Goal: Task Accomplishment & Management: Manage account settings

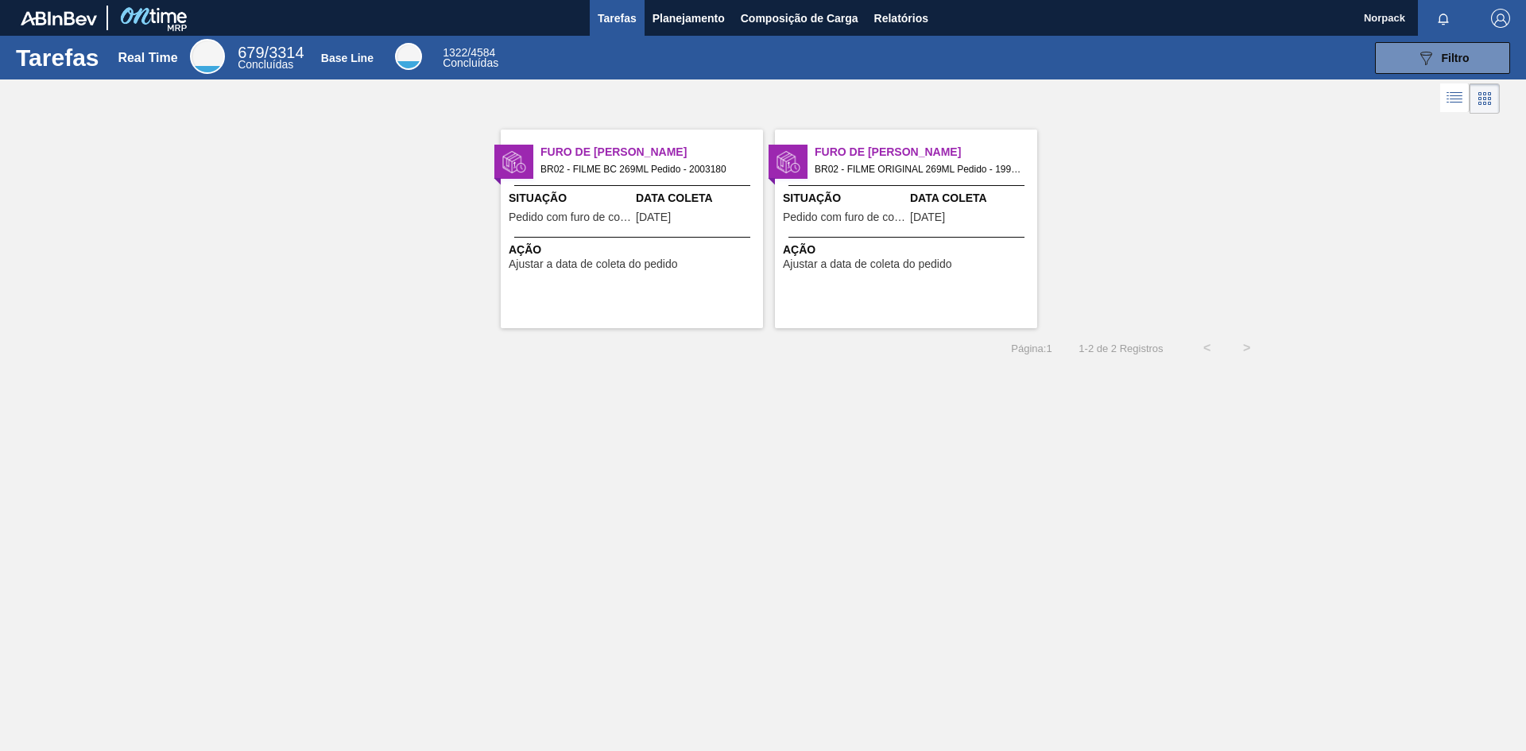
click at [698, 209] on div "Data Coleta [DATE]" at bounding box center [697, 209] width 123 height 39
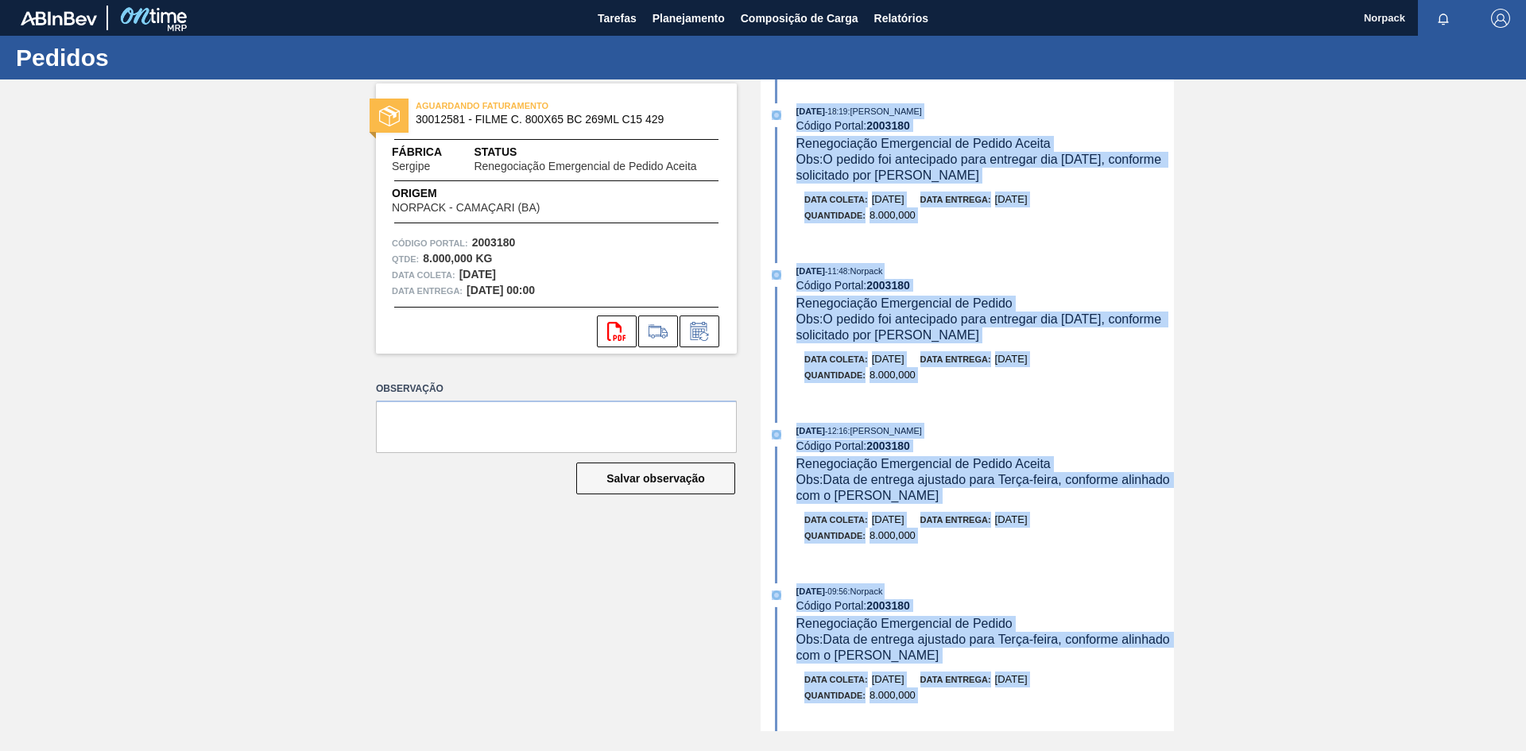
click at [439, 511] on div "Observação Salvar observação" at bounding box center [556, 450] width 361 height 147
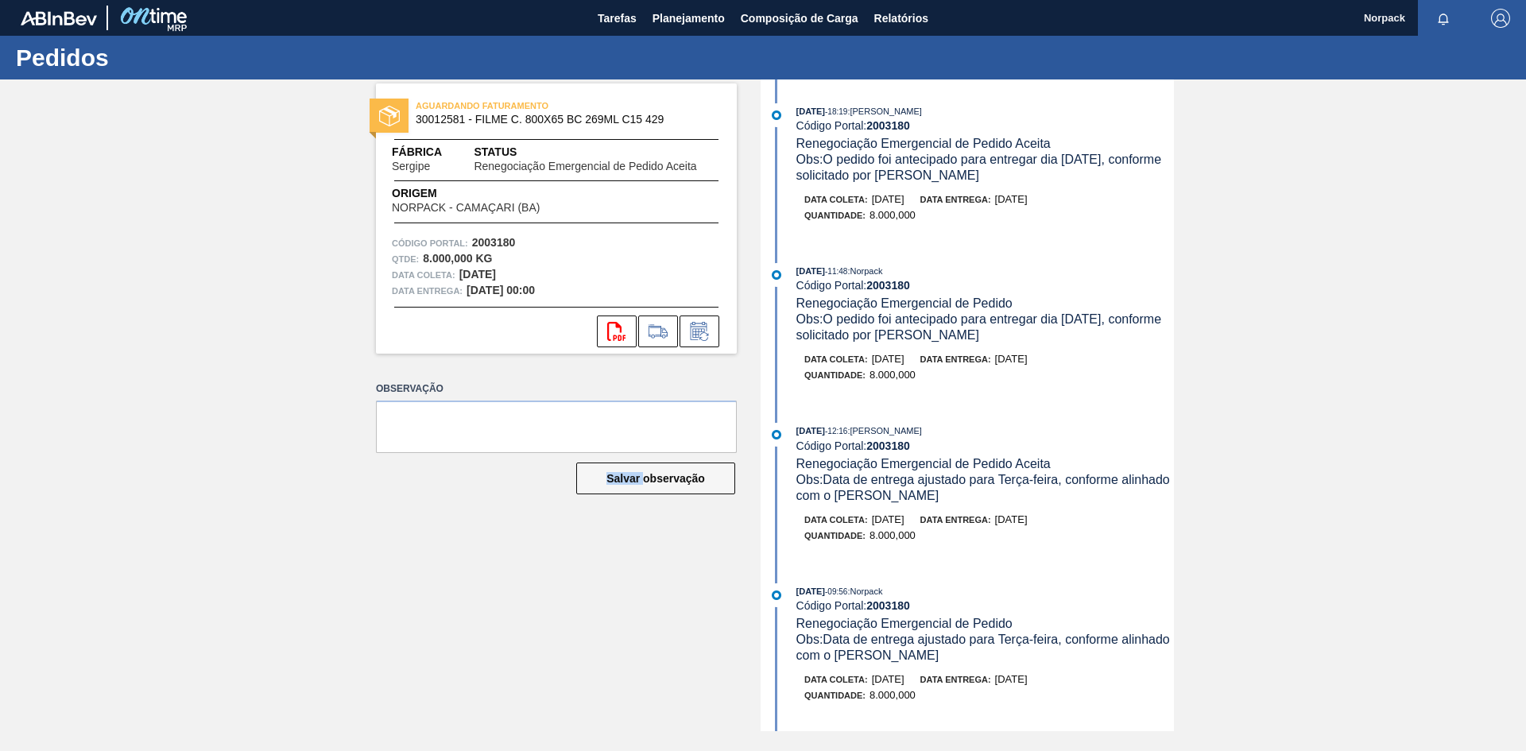
click at [439, 511] on div "Observação Salvar observação" at bounding box center [556, 450] width 361 height 147
click at [705, 339] on icon at bounding box center [699, 331] width 25 height 19
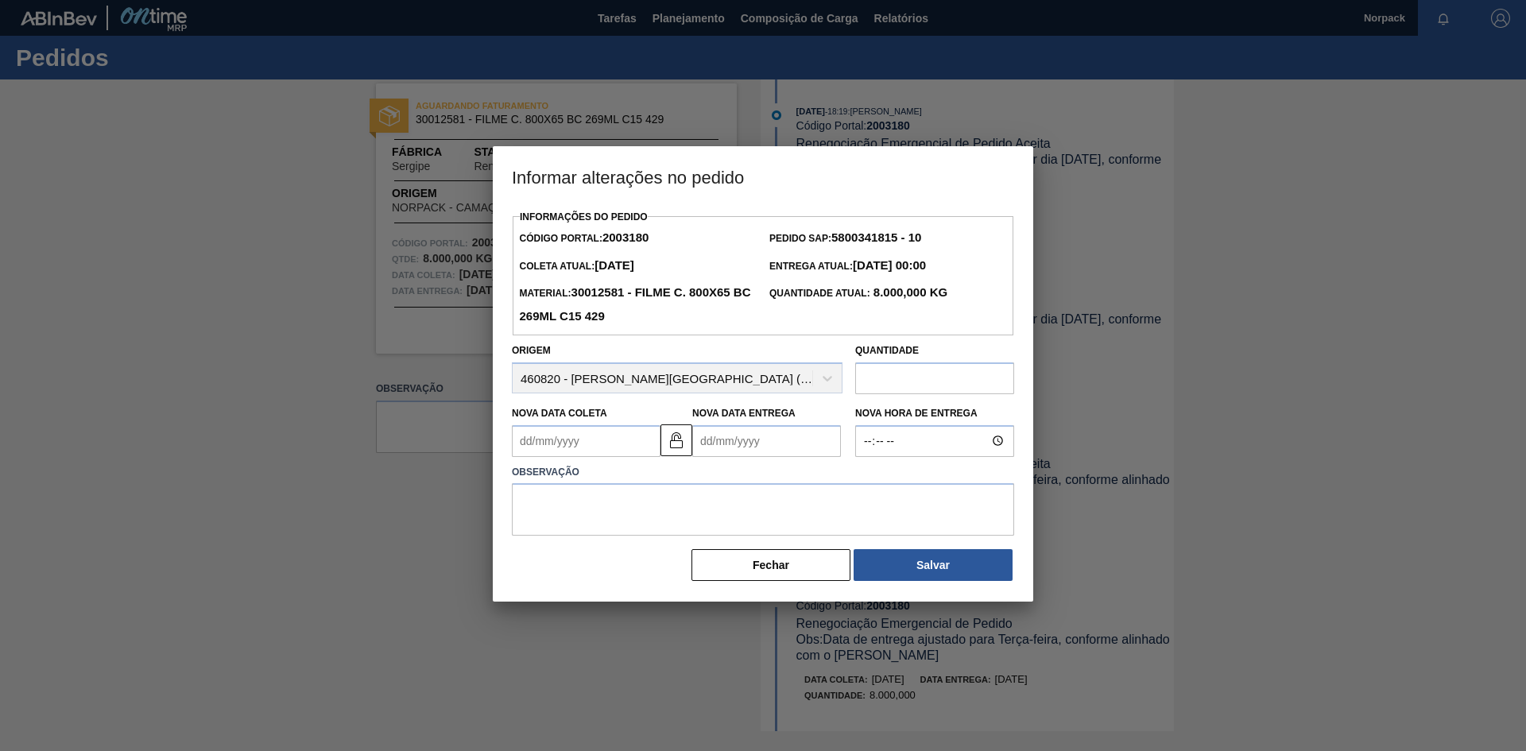
click at [634, 445] on Coleta2003180 "Nova Data Coleta" at bounding box center [586, 441] width 149 height 32
type Coleta2003180 "0"
type Coleta2003180 "[DATE]"
click at [732, 442] on Entrega2003180 "Nova Data Entrega" at bounding box center [766, 441] width 149 height 32
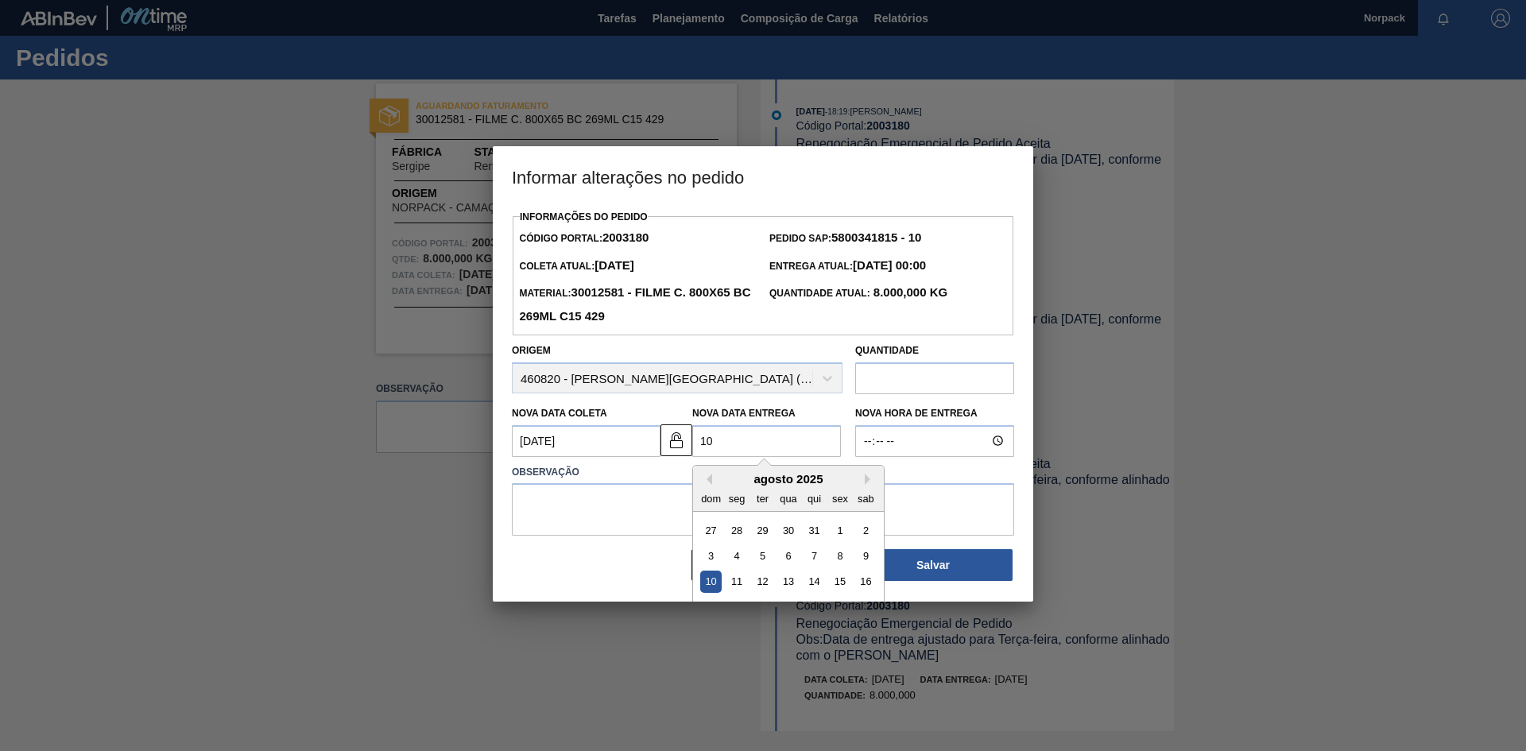
type Entrega2003180 "1"
type Entrega2003180 "[DATE]"
click at [613, 509] on textarea at bounding box center [763, 509] width 502 height 52
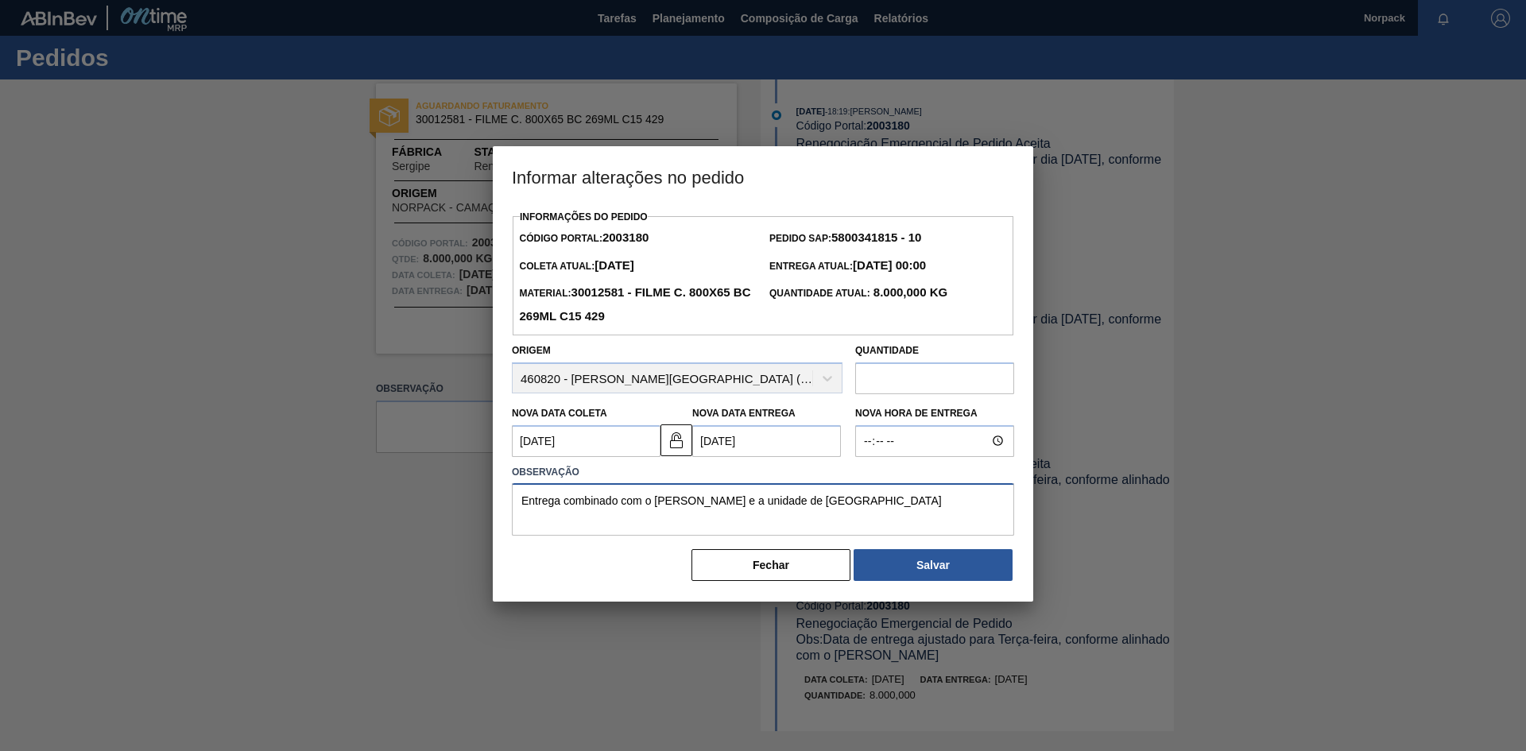
drag, startPoint x: 689, startPoint y: 501, endPoint x: 818, endPoint y: 509, distance: 129.8
click at [818, 509] on textarea "Entrega combinado com o [PERSON_NAME] e a unidade de [GEOGRAPHIC_DATA]" at bounding box center [763, 509] width 502 height 52
drag, startPoint x: 722, startPoint y: 499, endPoint x: 486, endPoint y: 489, distance: 235.4
click at [486, 489] on div "Informar alterações no pedido Informações do Pedido Código Portal: 2003180 Pedi…" at bounding box center [763, 375] width 1526 height 751
type textarea "Entrega combinado com o [PERSON_NAME]"
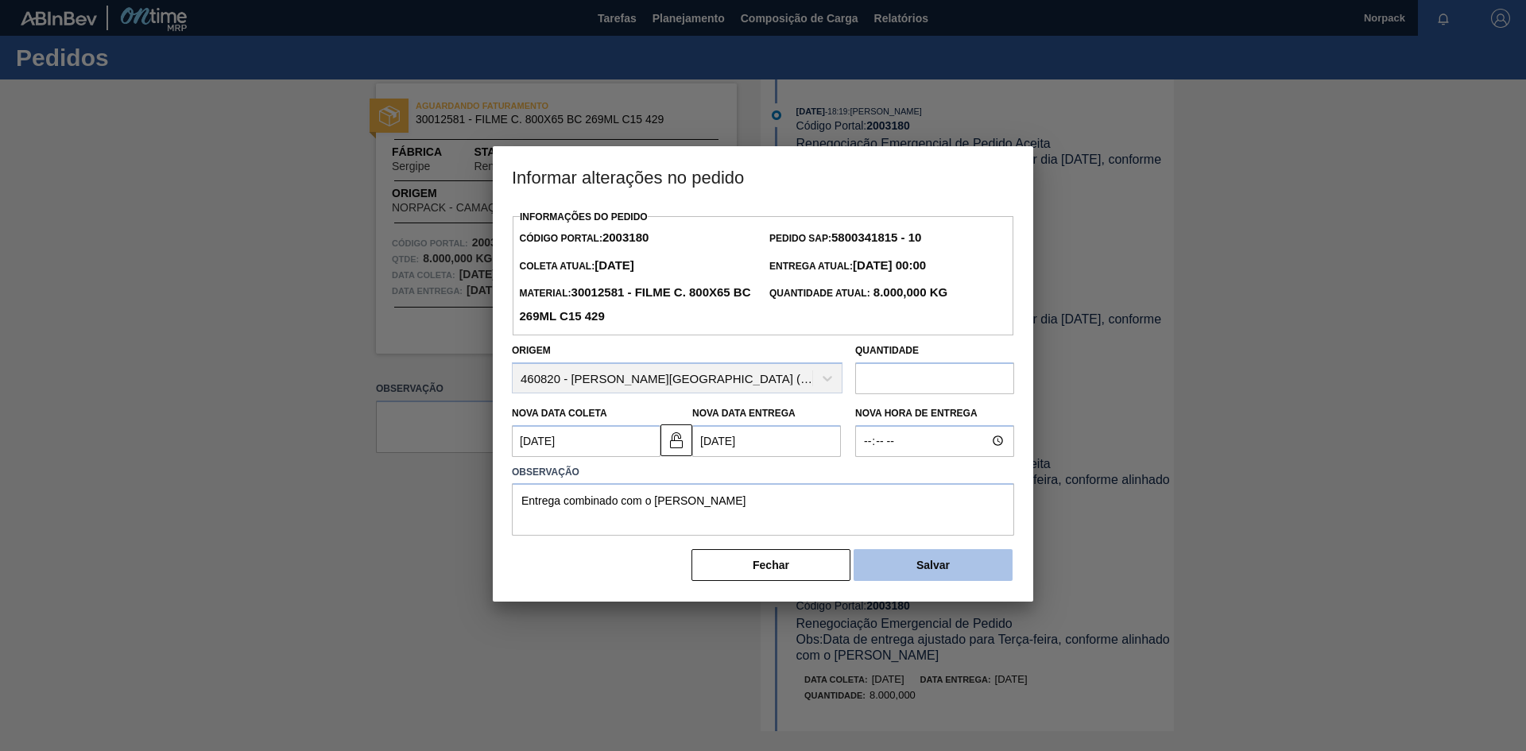
click at [915, 565] on button "Salvar" at bounding box center [932, 565] width 159 height 32
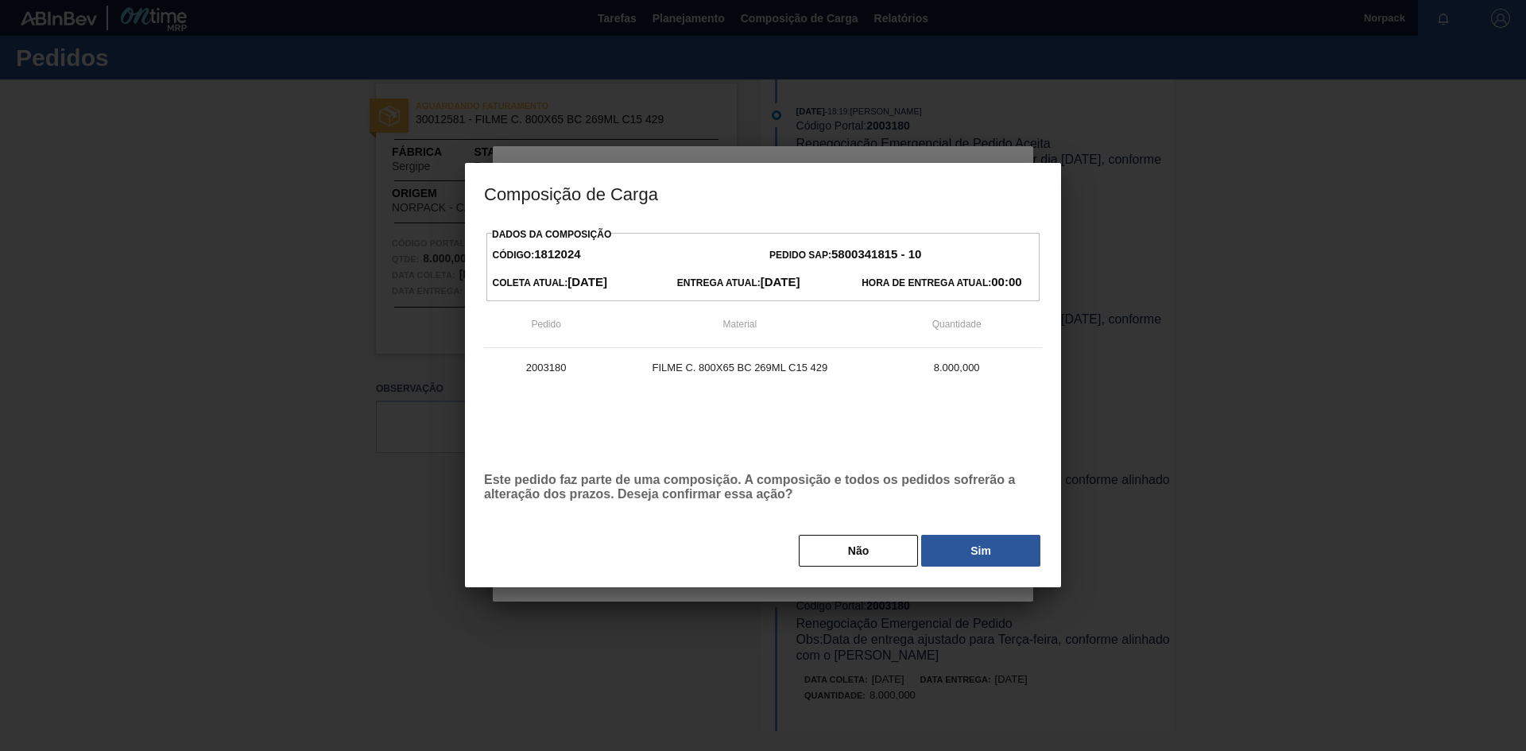
click at [971, 544] on button "Sim" at bounding box center [980, 551] width 119 height 32
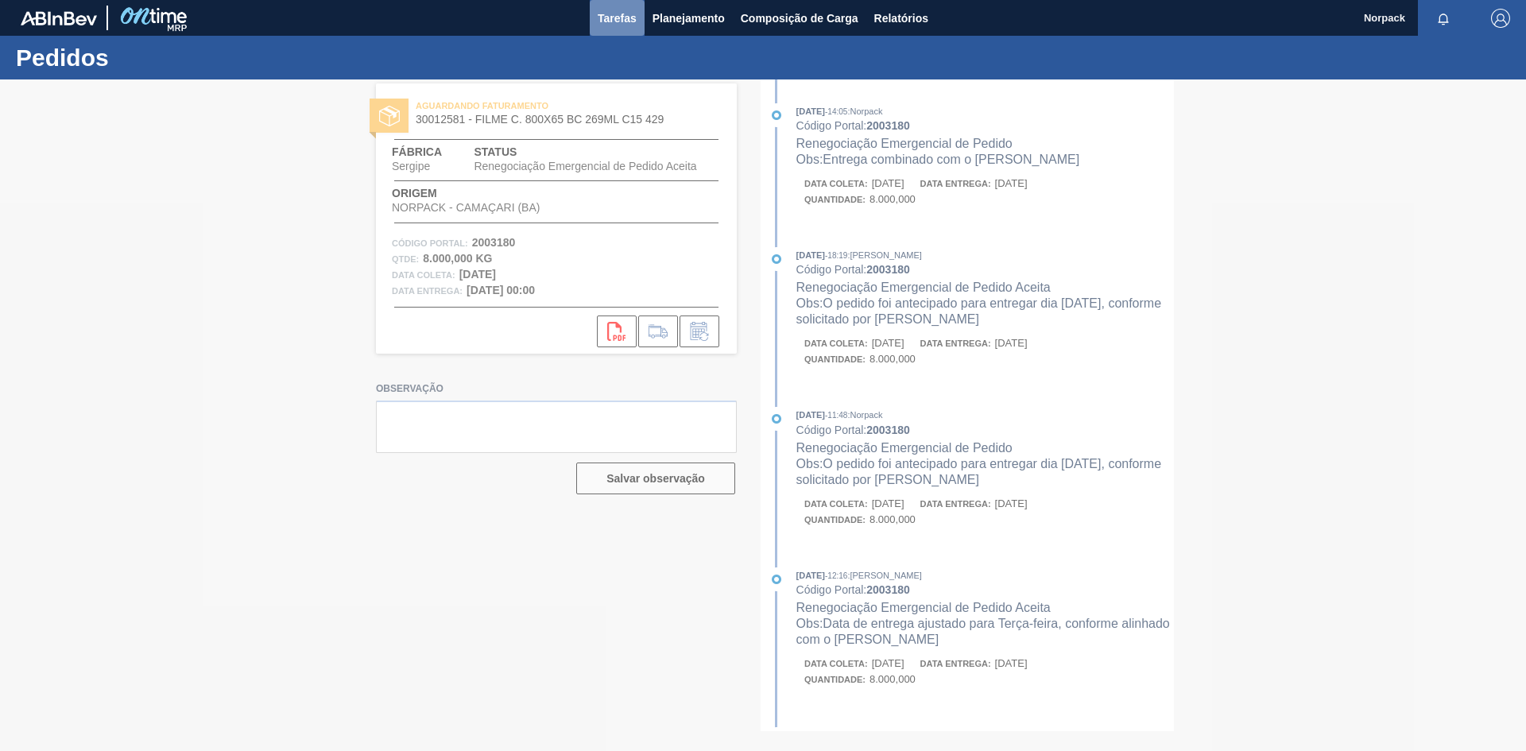
click at [602, 23] on span "Tarefas" at bounding box center [617, 18] width 39 height 19
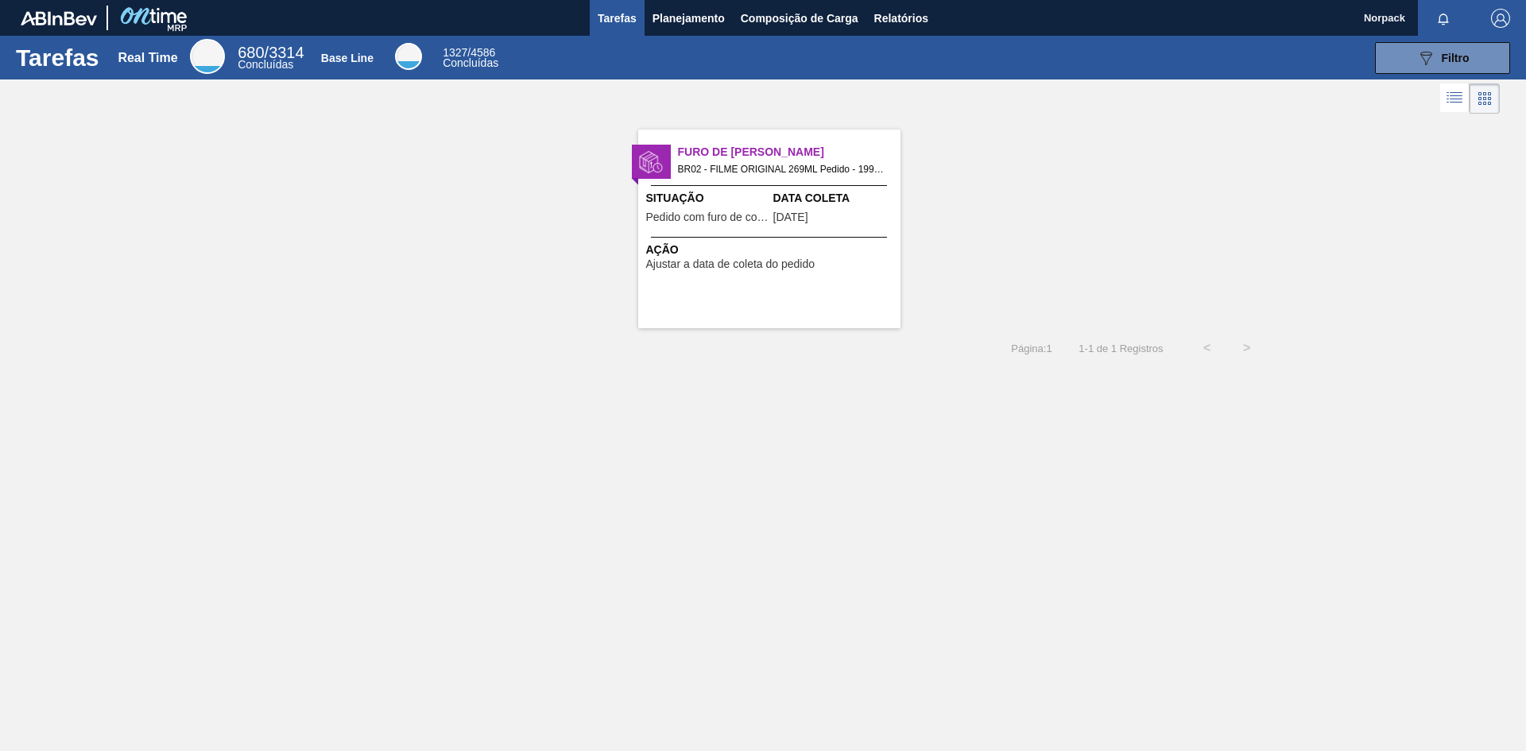
click at [683, 226] on div "Situação Pedido com furo de coleta" at bounding box center [707, 209] width 123 height 39
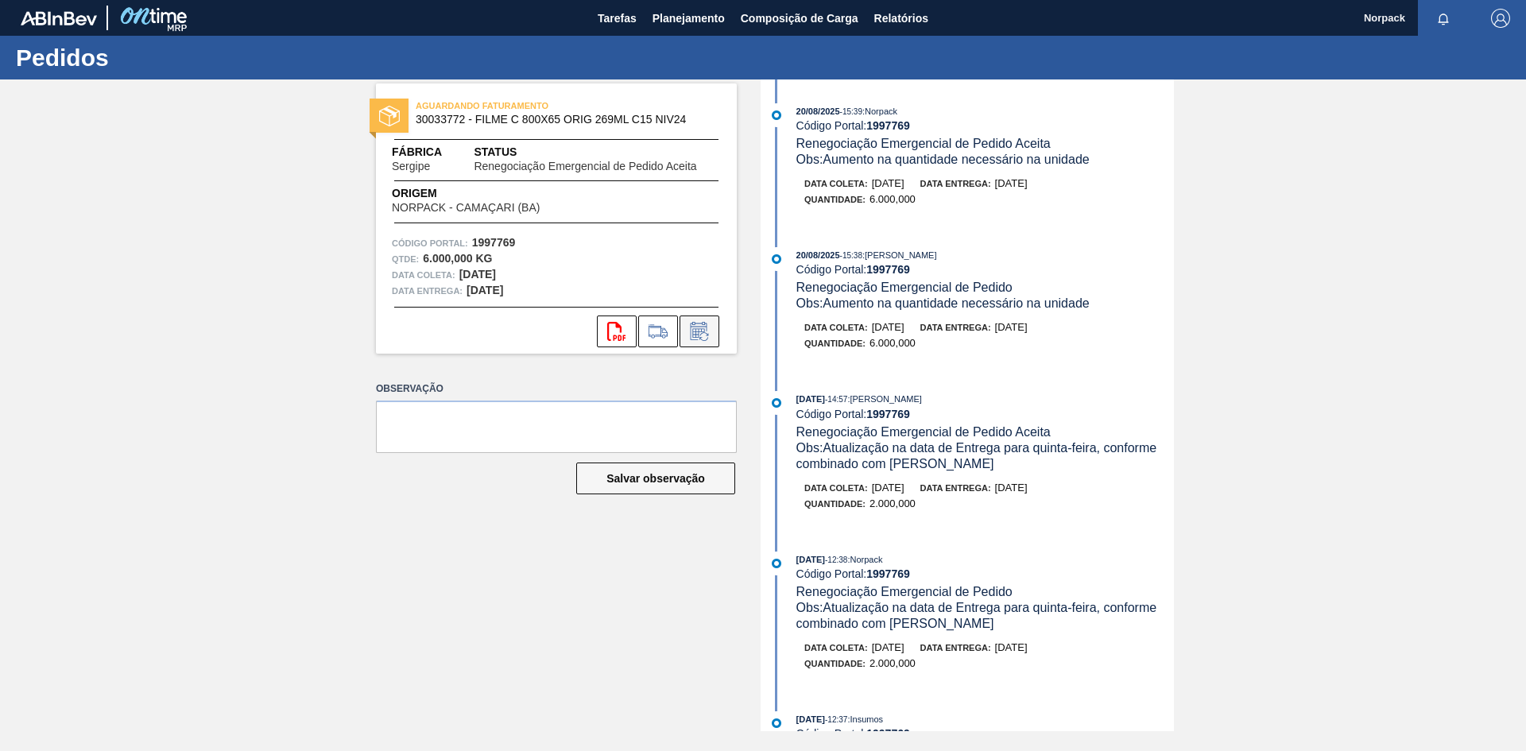
click at [712, 330] on button at bounding box center [699, 331] width 40 height 32
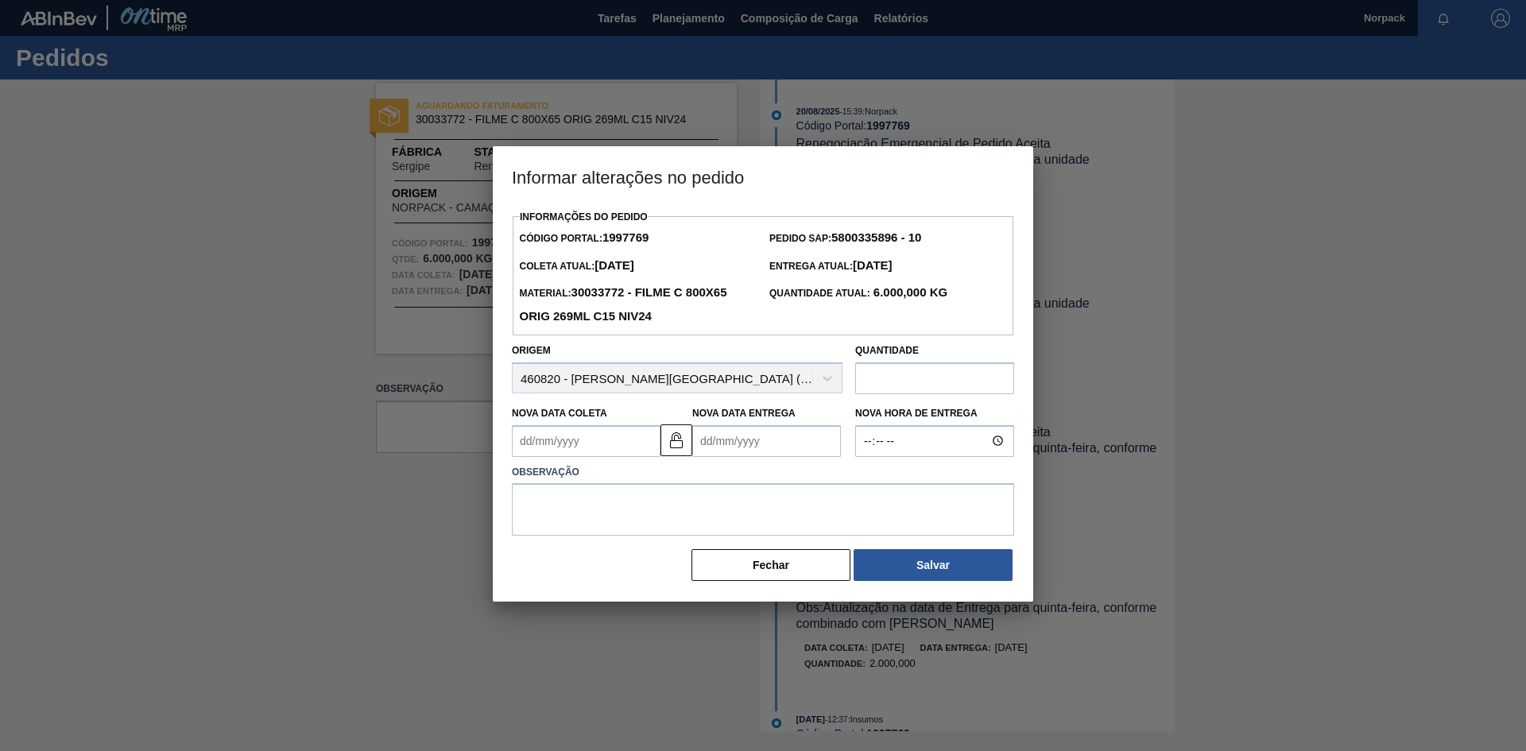
click at [621, 449] on Coleta1997769 "Nova Data Coleta" at bounding box center [586, 441] width 149 height 32
type Coleta1997769 "[DATE]"
click at [758, 450] on Entrega1997769 "Nova Data Entrega" at bounding box center [766, 441] width 149 height 32
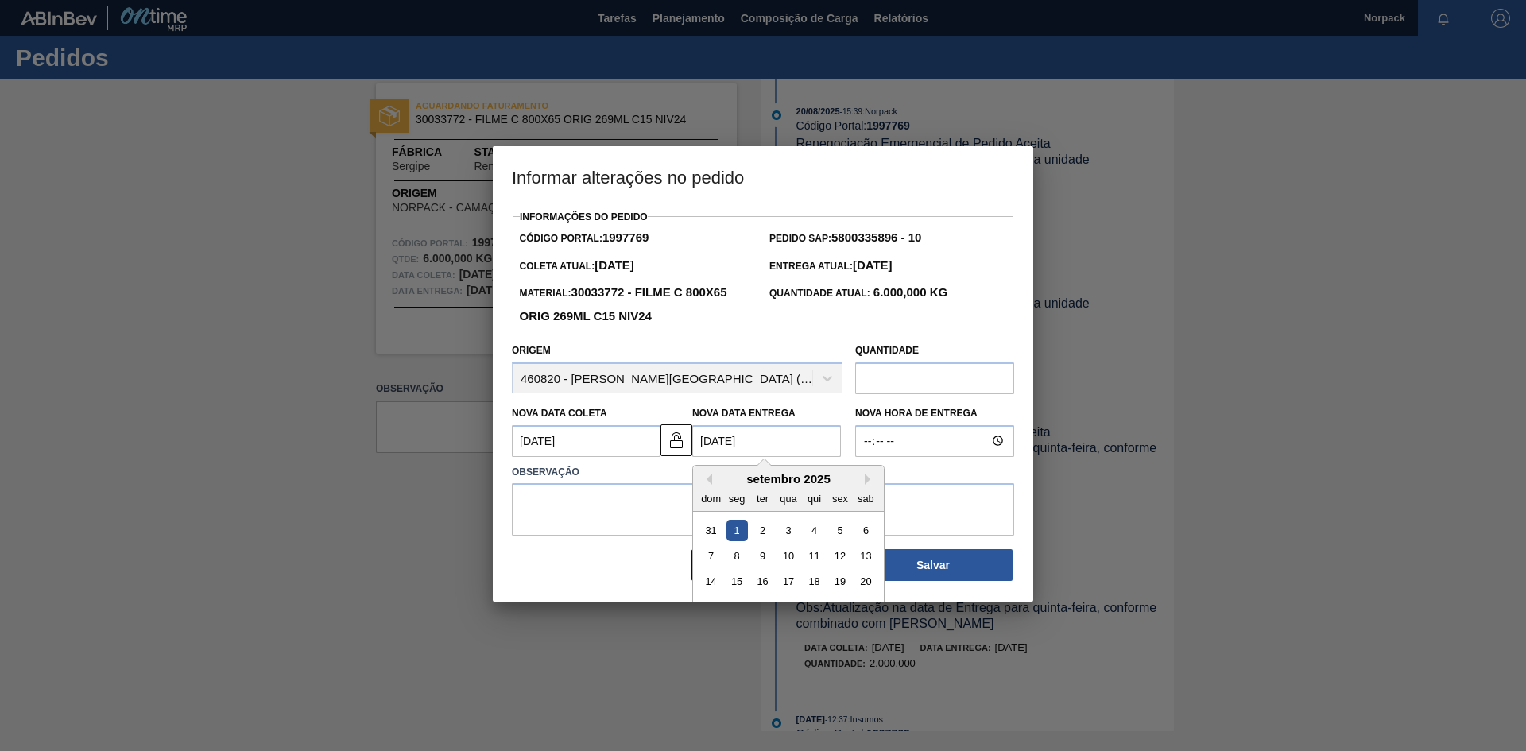
type Entrega1997769 "[DATE]"
click at [604, 497] on textarea at bounding box center [763, 509] width 502 height 52
paste textarea "Entrega combinado com o [PERSON_NAME]"
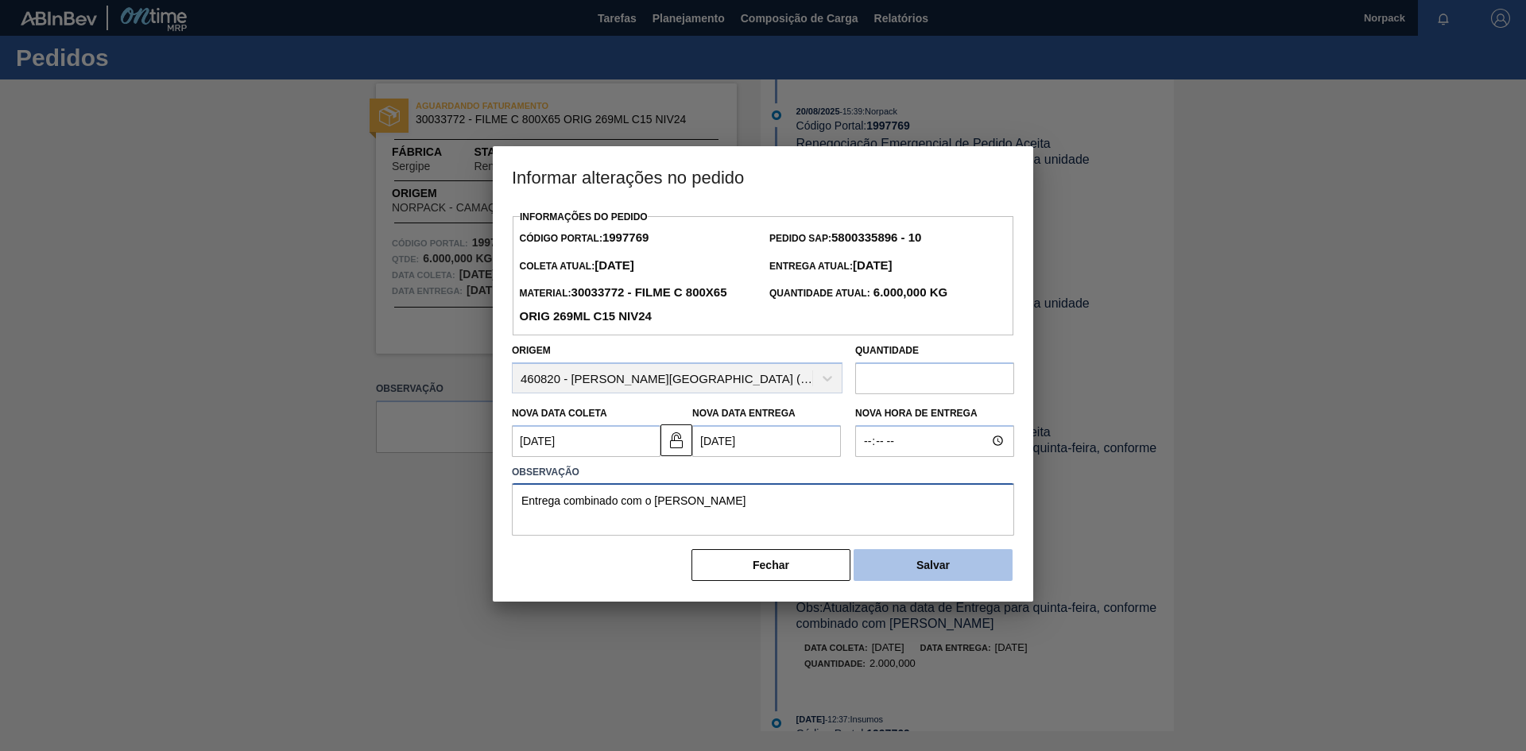
type textarea "Entrega combinado com o [PERSON_NAME]"
click at [943, 572] on button "Salvar" at bounding box center [932, 565] width 159 height 32
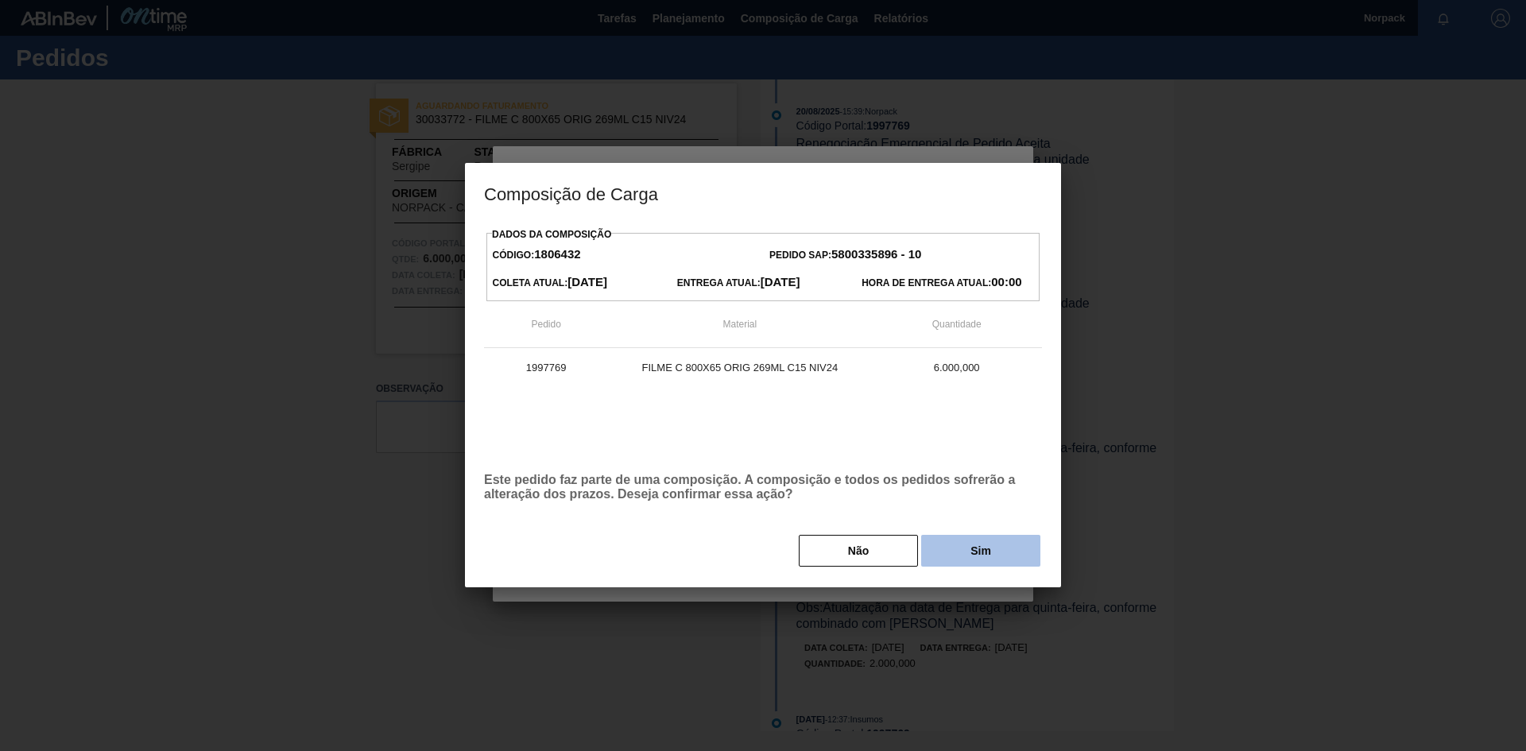
click at [965, 556] on button "Sim" at bounding box center [980, 551] width 119 height 32
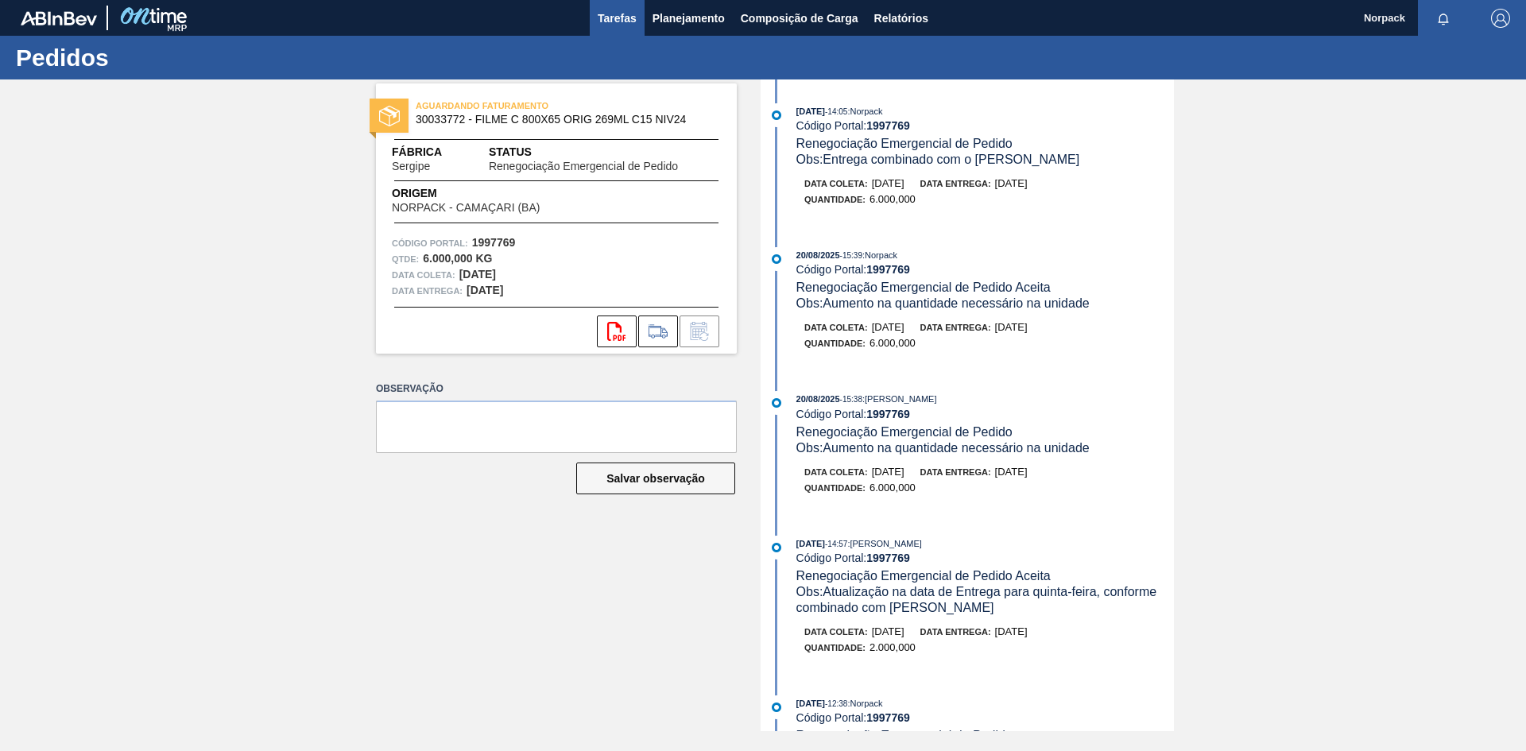
click at [622, 15] on span "Tarefas" at bounding box center [617, 18] width 39 height 19
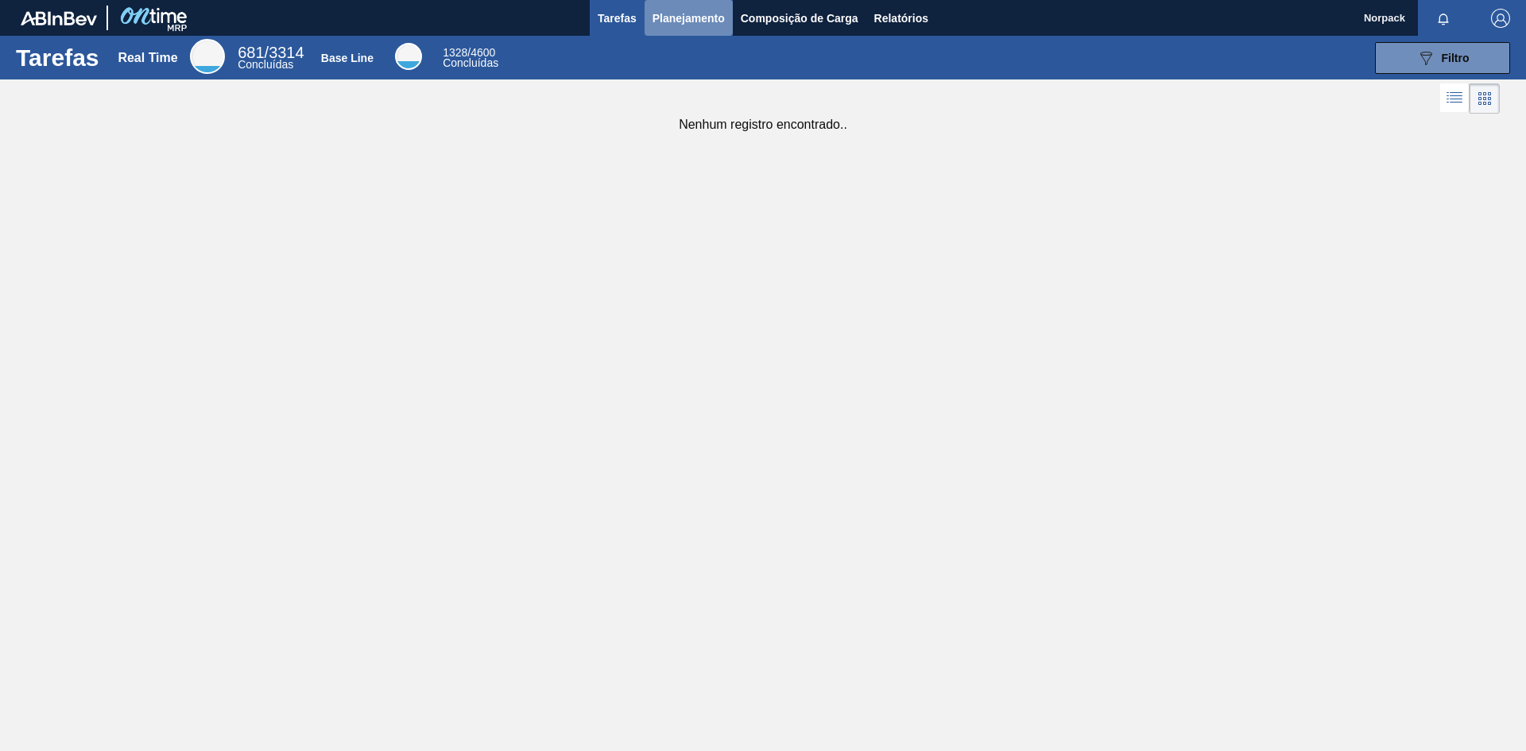
click at [672, 17] on span "Planejamento" at bounding box center [688, 18] width 72 height 19
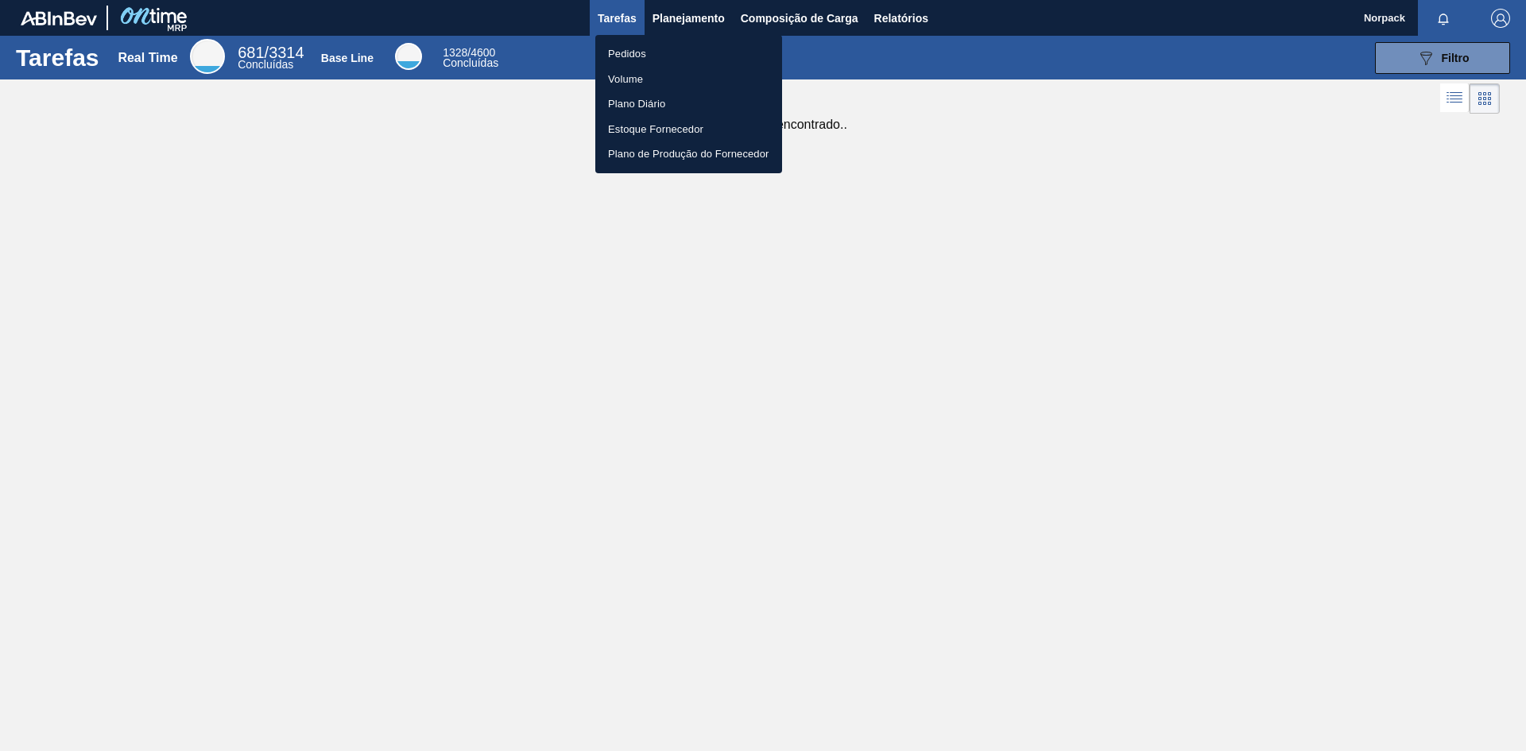
click at [643, 52] on li "Pedidos" at bounding box center [688, 53] width 187 height 25
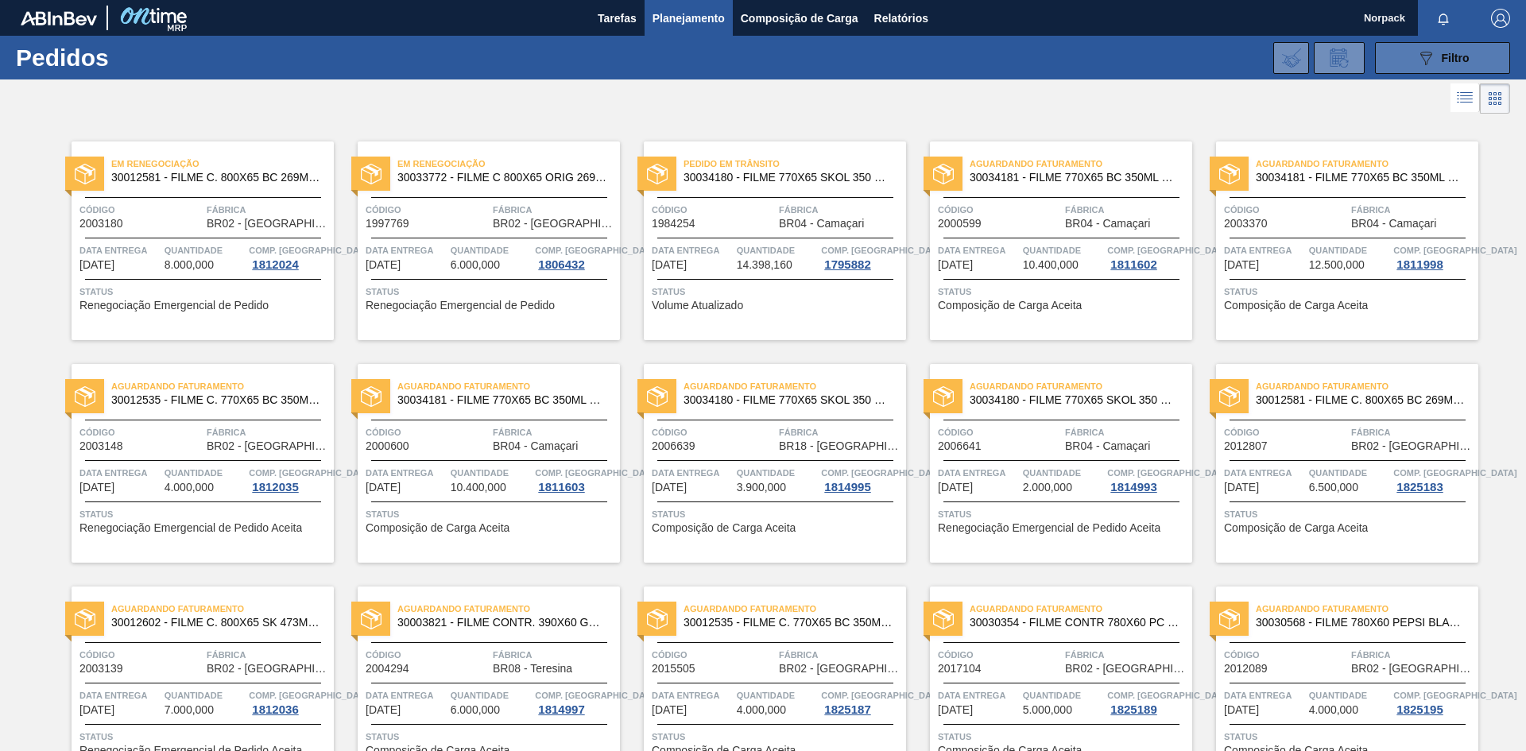
click at [1457, 55] on span "Filtro" at bounding box center [1455, 58] width 28 height 13
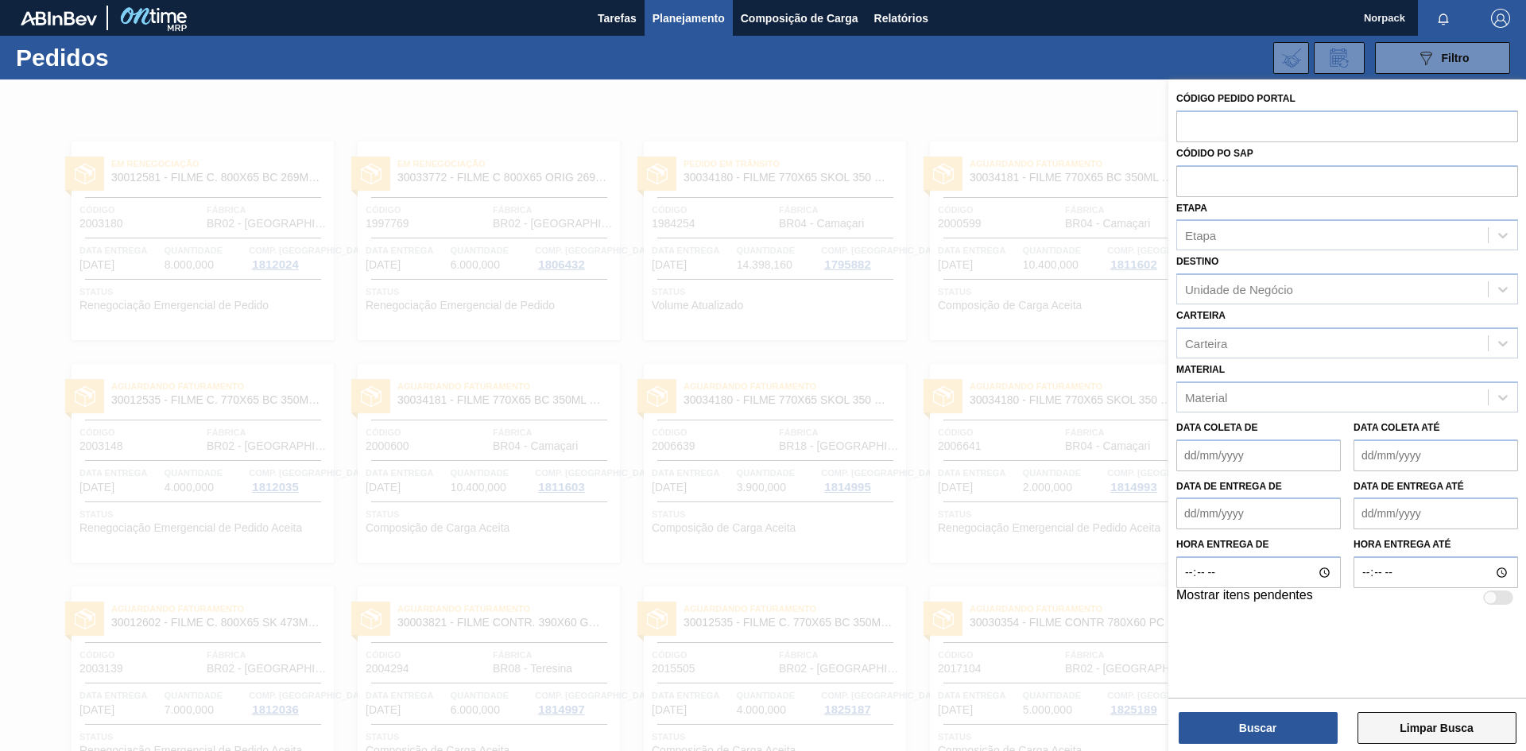
click at [1433, 724] on button "Limpar Busca" at bounding box center [1436, 728] width 159 height 32
